Goal: Task Accomplishment & Management: Manage account settings

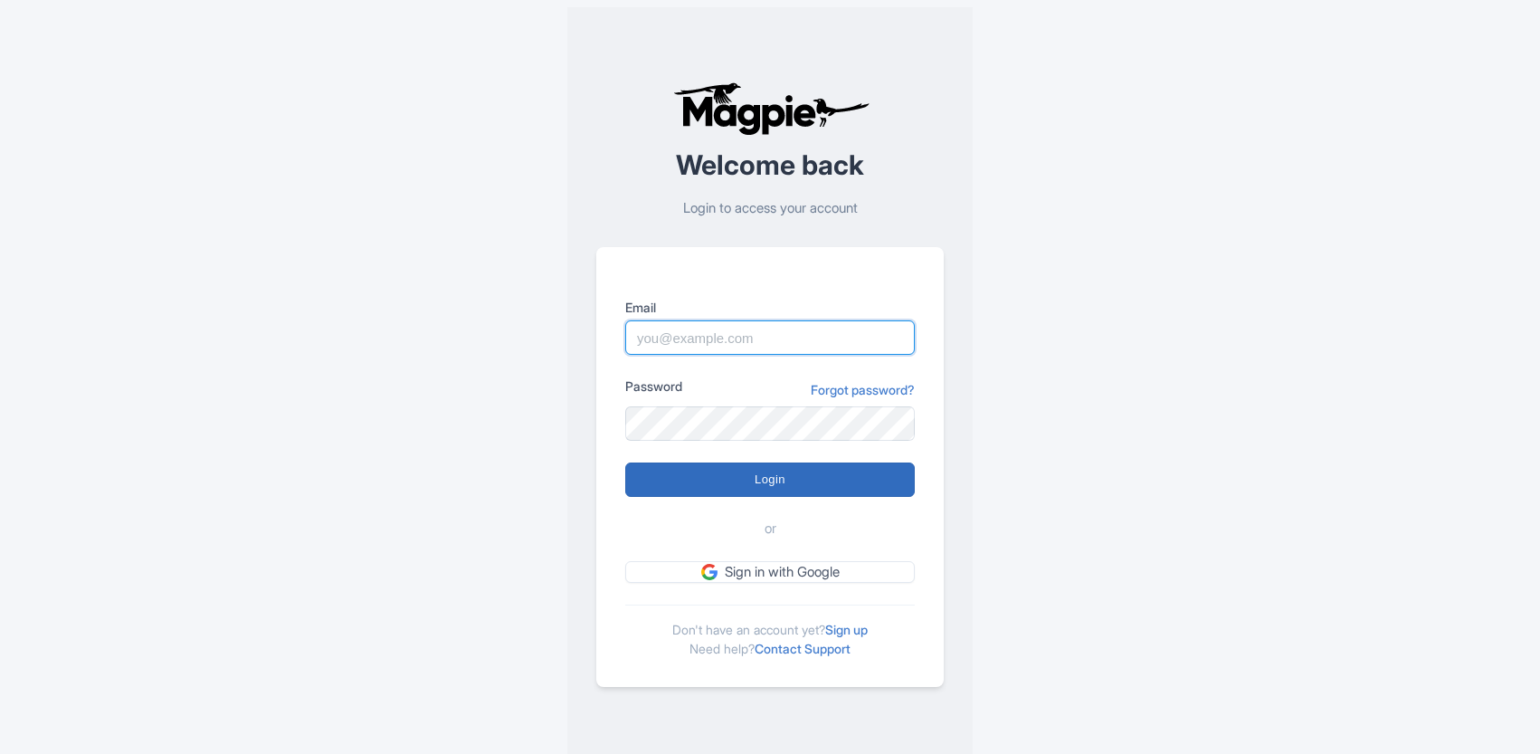
type input "[EMAIL_ADDRESS][DOMAIN_NAME]"
click at [814, 469] on input "Login" at bounding box center [769, 479] width 289 height 34
type input "Logging in..."
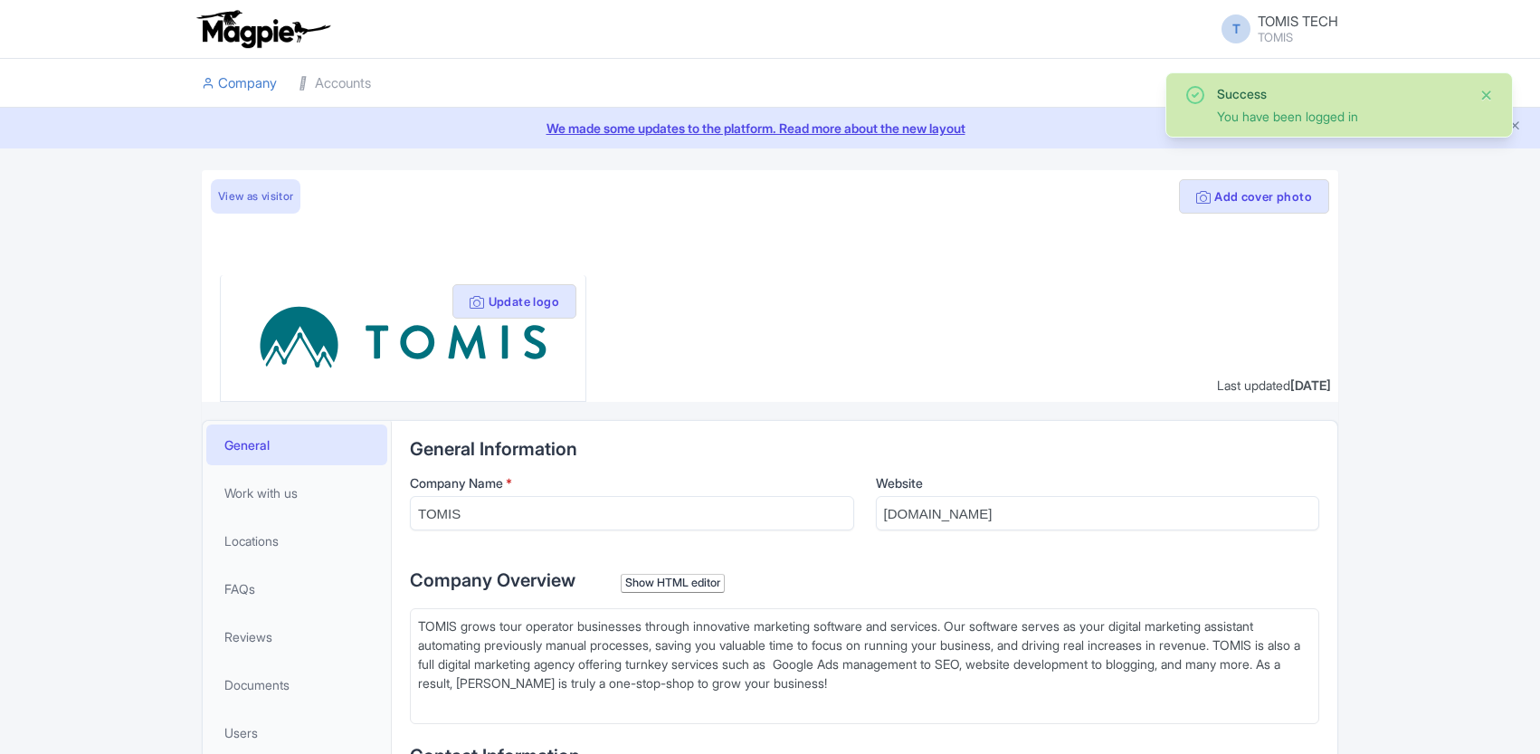
click at [1484, 93] on button "Close" at bounding box center [1486, 95] width 14 height 22
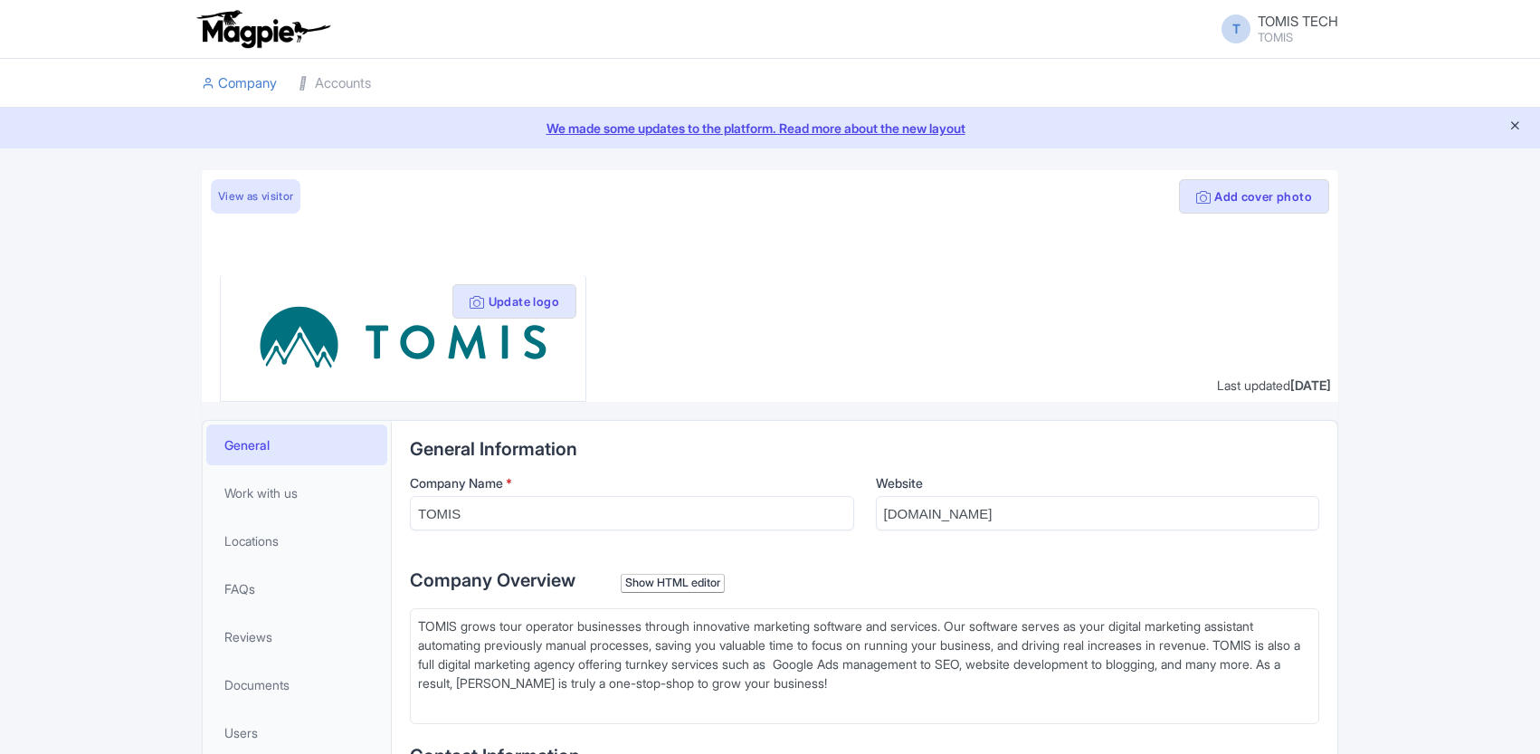
click at [1513, 129] on icon "Close announcement" at bounding box center [1515, 126] width 14 height 14
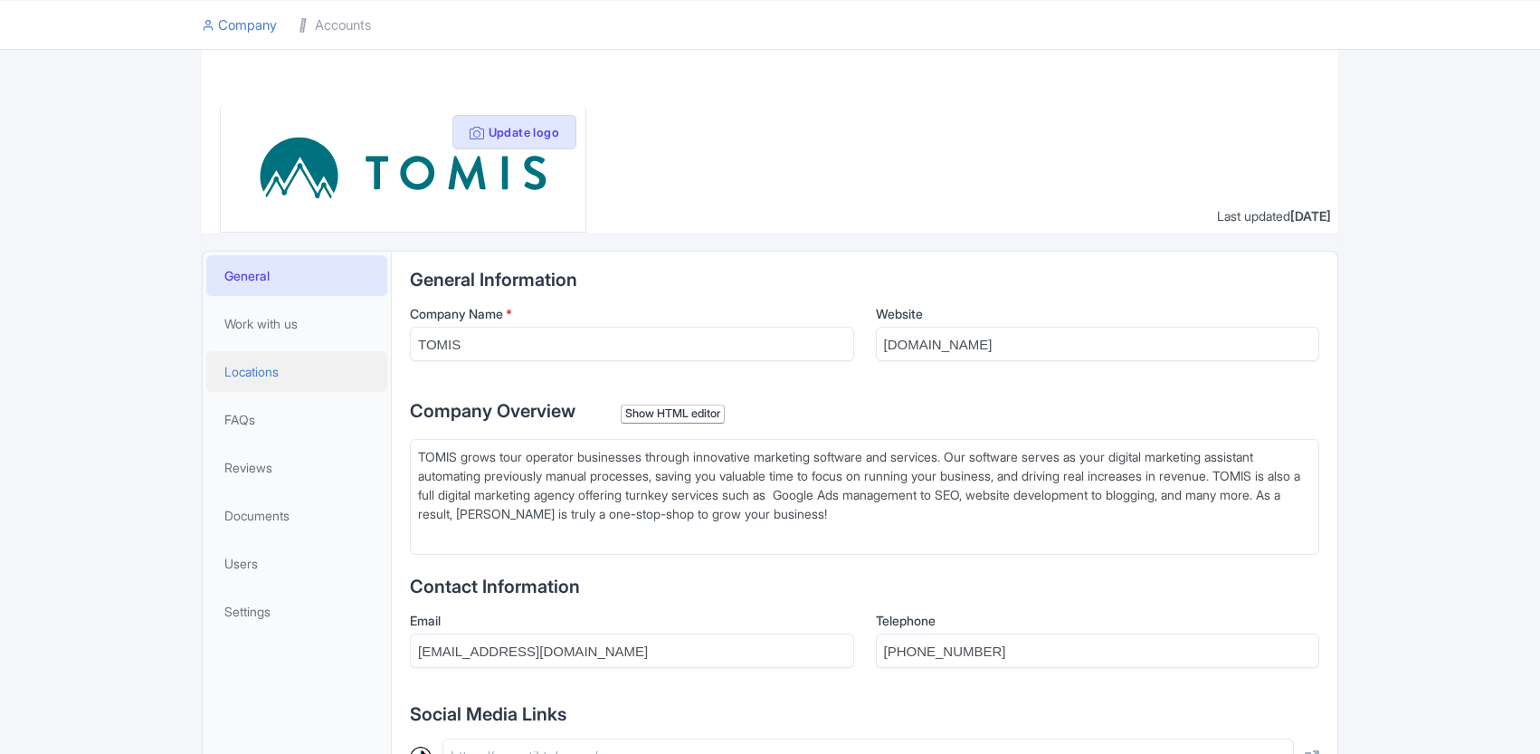
click at [252, 371] on span "Locations" at bounding box center [251, 371] width 54 height 19
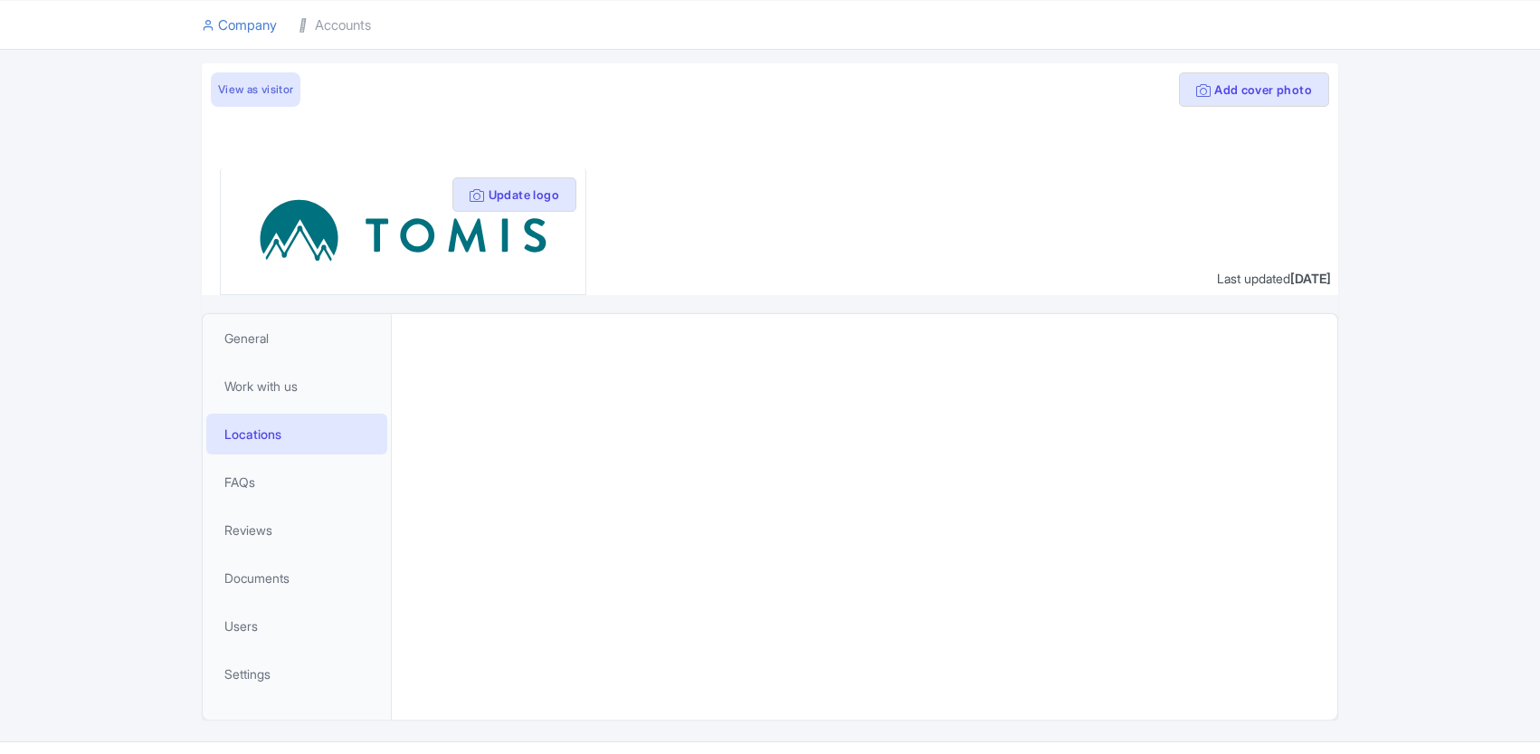
scroll to position [109, 0]
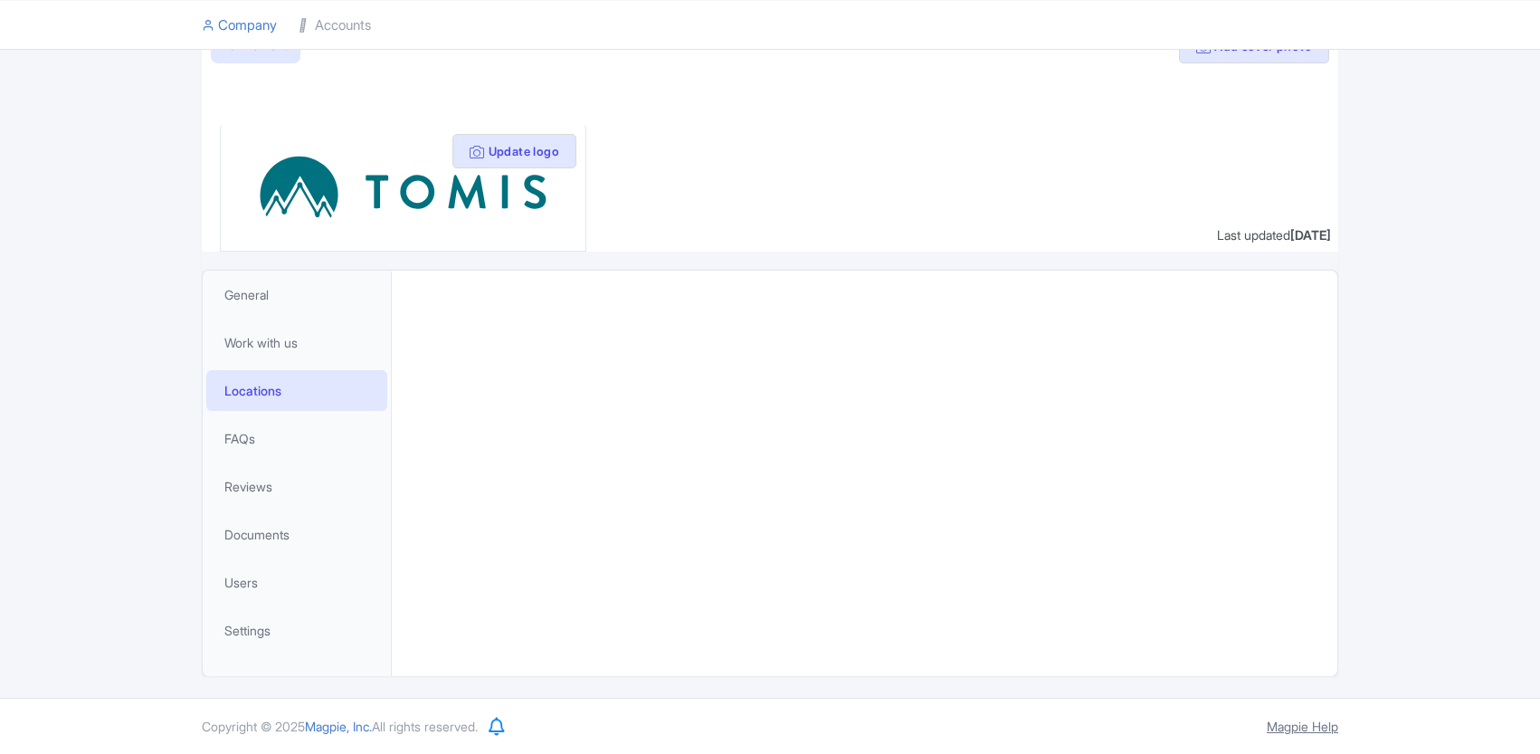
click at [1316, 720] on link "Magpie Help" at bounding box center [1301, 725] width 71 height 15
